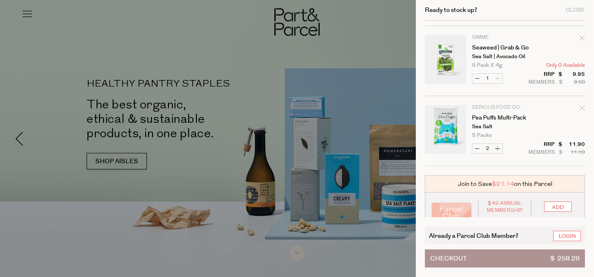
scroll to position [1845, 0]
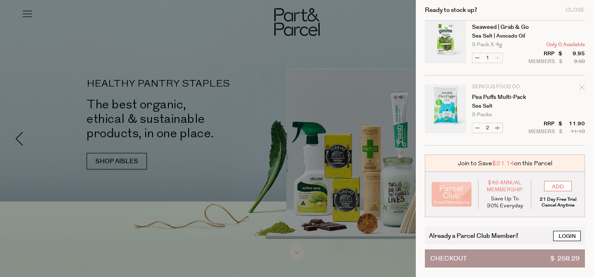
click at [571, 236] on link "Login" at bounding box center [567, 236] width 28 height 10
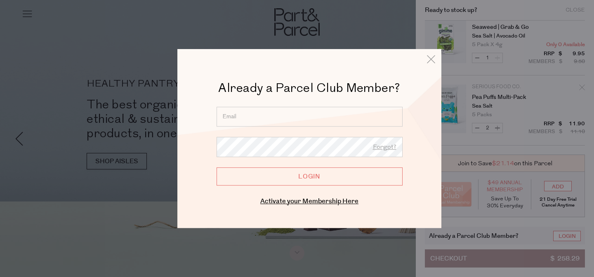
click at [309, 120] on input "email" at bounding box center [310, 117] width 186 height 20
type input "marcellemalka@gmail.com"
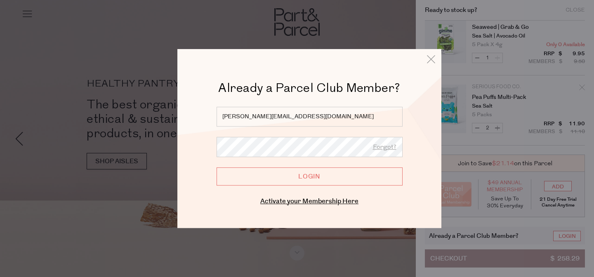
click at [217, 167] on input "Login" at bounding box center [310, 176] width 186 height 18
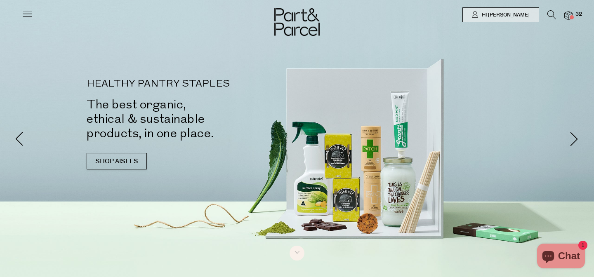
click at [571, 15] on span at bounding box center [572, 17] width 4 height 4
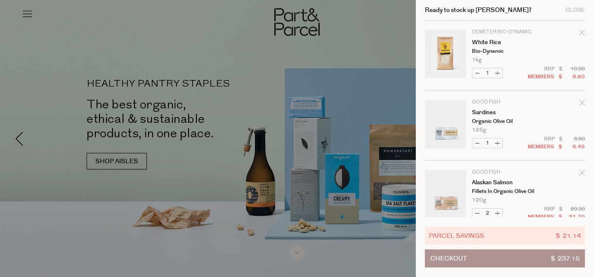
click at [54, 24] on div at bounding box center [297, 138] width 594 height 277
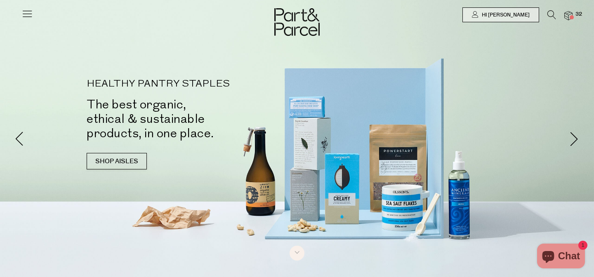
click at [22, 15] on icon at bounding box center [27, 14] width 12 height 12
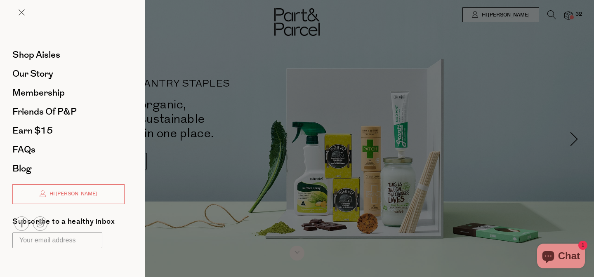
click at [220, 60] on div at bounding box center [297, 138] width 594 height 277
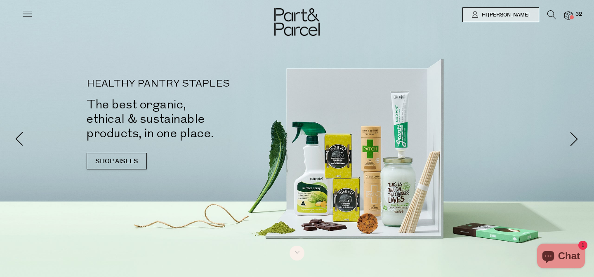
click at [554, 11] on icon at bounding box center [551, 14] width 9 height 9
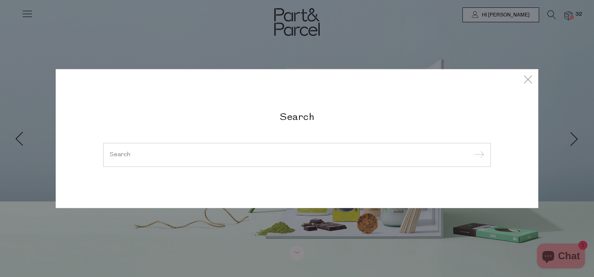
click at [293, 117] on h2 "Search" at bounding box center [297, 117] width 388 height 12
click at [271, 152] on input "search" at bounding box center [297, 155] width 375 height 6
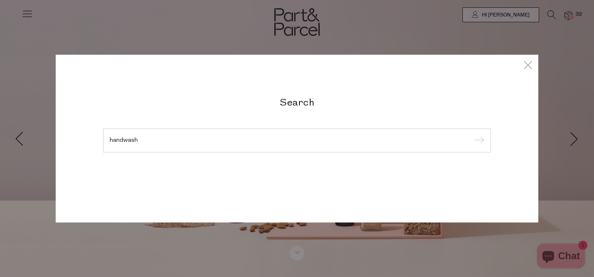
type input "handwash"
click at [472, 135] on input "submit" at bounding box center [478, 141] width 12 height 12
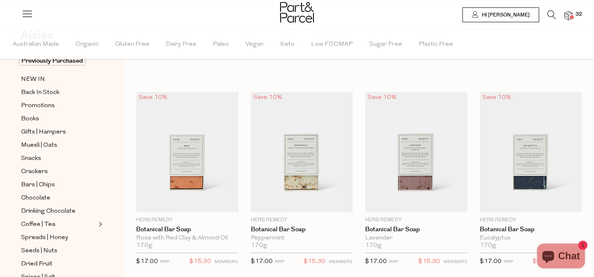
scroll to position [75, 0]
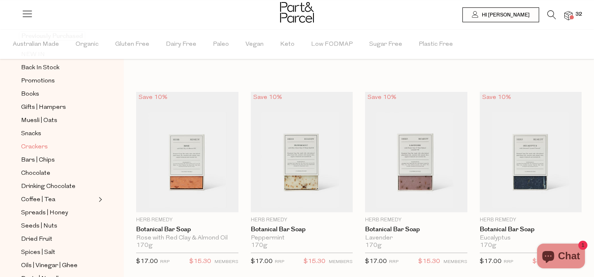
click at [43, 149] on span "Crackers" at bounding box center [34, 147] width 27 height 10
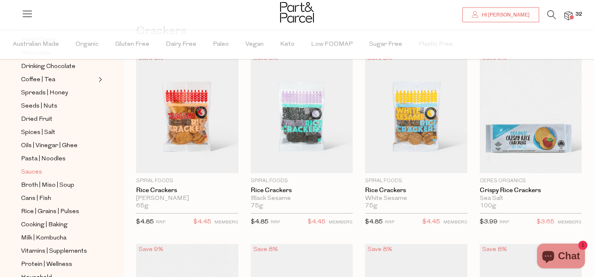
scroll to position [194, 0]
click at [35, 176] on span "Sauces" at bounding box center [31, 173] width 21 height 10
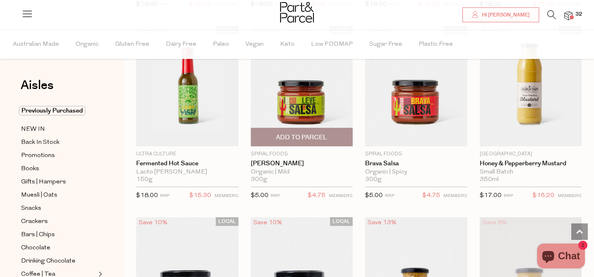
scroll to position [1809, 0]
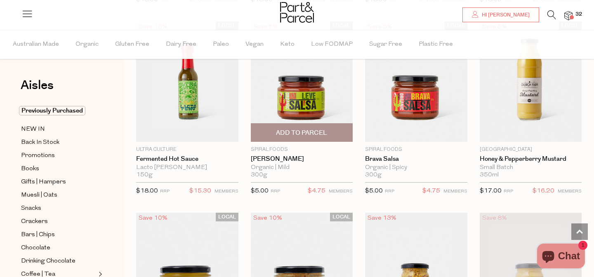
click at [303, 136] on span "Add To Parcel" at bounding box center [301, 133] width 97 height 18
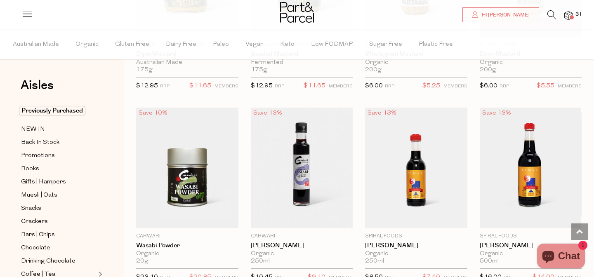
scroll to position [2121, 0]
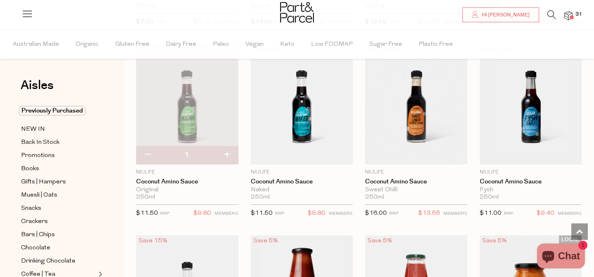
scroll to position [2558, 0]
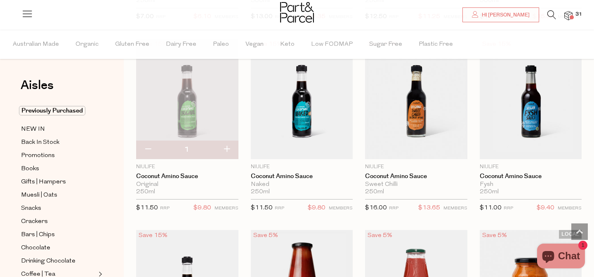
click at [147, 143] on button "button" at bounding box center [148, 150] width 24 height 18
type input "0"
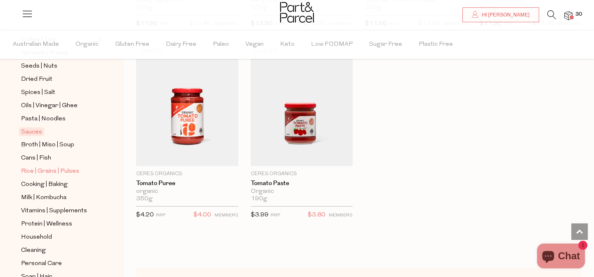
scroll to position [248, 0]
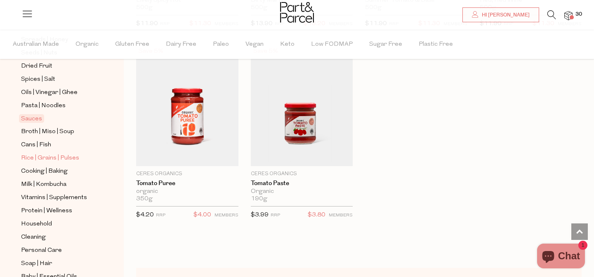
click at [61, 160] on span "Rice | Grains | Pulses" at bounding box center [50, 158] width 58 height 10
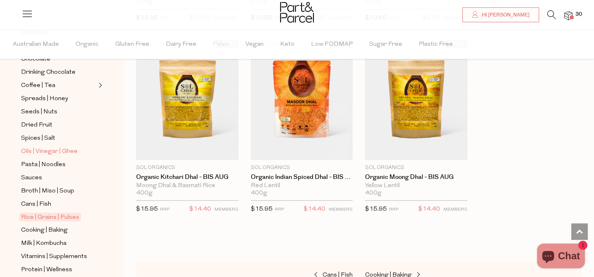
scroll to position [206, 0]
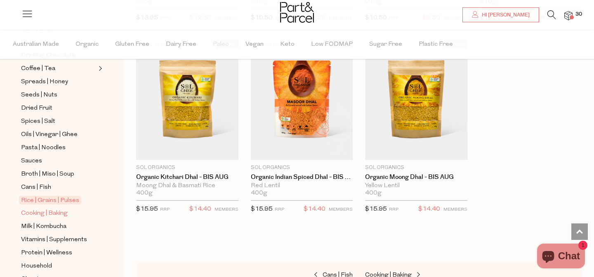
click at [57, 216] on span "Cooking | Baking" at bounding box center [44, 214] width 47 height 10
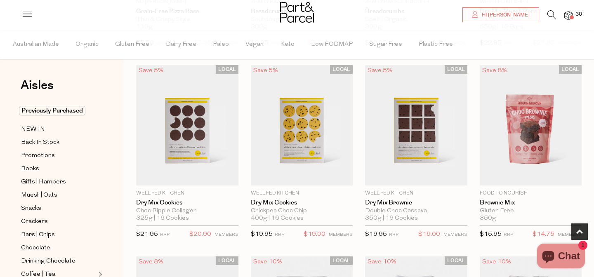
scroll to position [252, 0]
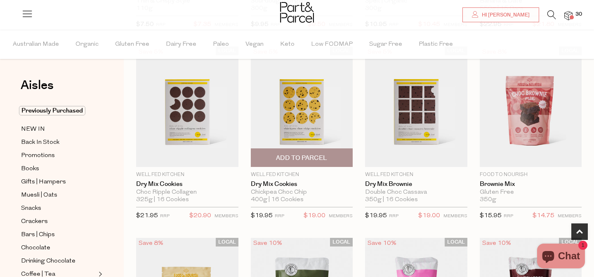
click at [293, 101] on img at bounding box center [302, 107] width 102 height 120
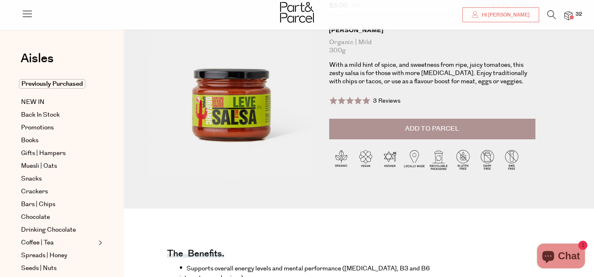
scroll to position [208, 0]
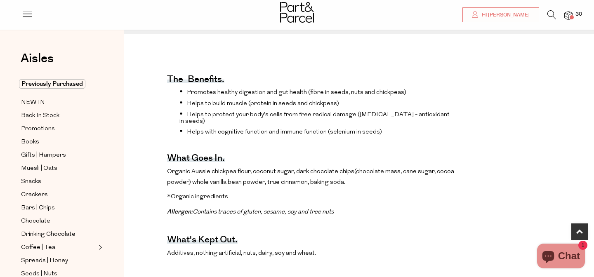
scroll to position [253, 0]
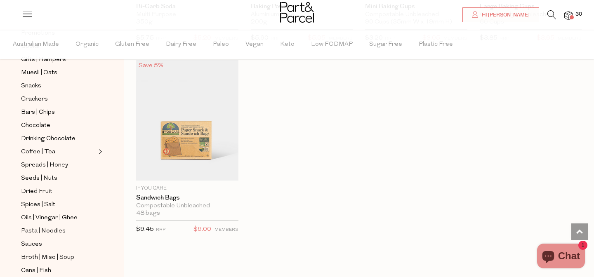
scroll to position [283, 0]
